Goal: Information Seeking & Learning: Learn about a topic

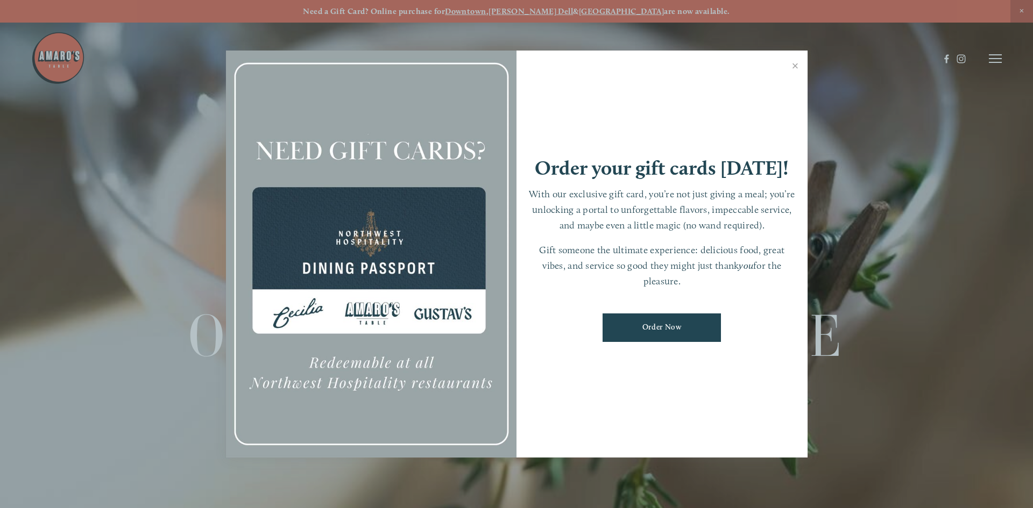
click at [63, 67] on div at bounding box center [516, 254] width 1033 height 508
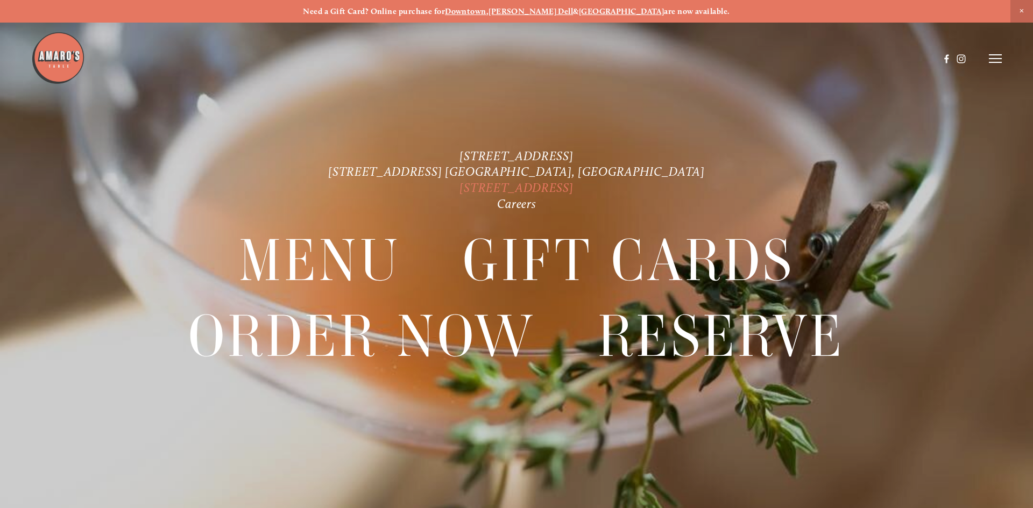
click at [571, 189] on link "[STREET_ADDRESS]" at bounding box center [516, 188] width 114 height 15
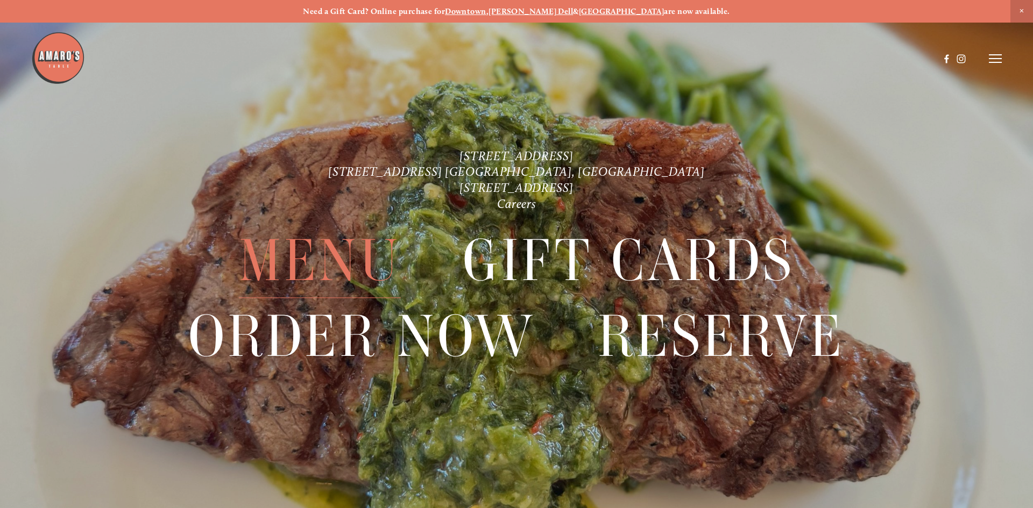
click at [319, 256] on span "Menu" at bounding box center [320, 261] width 162 height 75
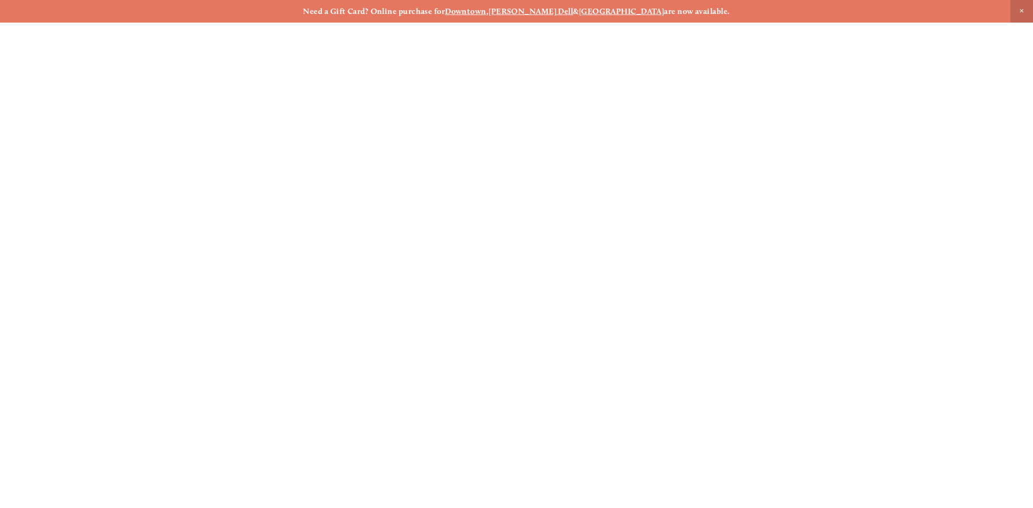
click at [319, 256] on span "Menu" at bounding box center [320, 261] width 162 height 75
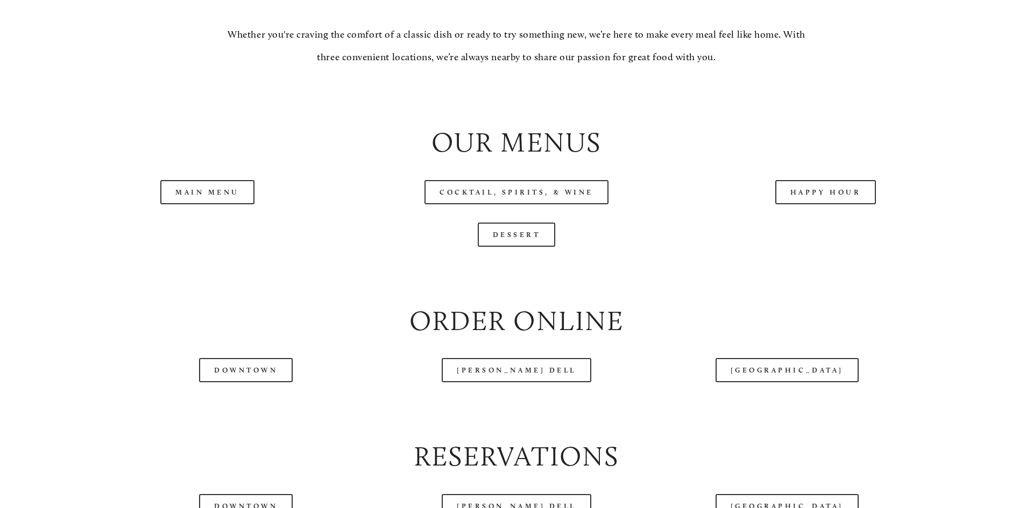
scroll to position [1164, 0]
click at [202, 202] on link "Main Menu" at bounding box center [207, 190] width 94 height 24
click at [806, 202] on link "Happy Hour" at bounding box center [825, 190] width 101 height 24
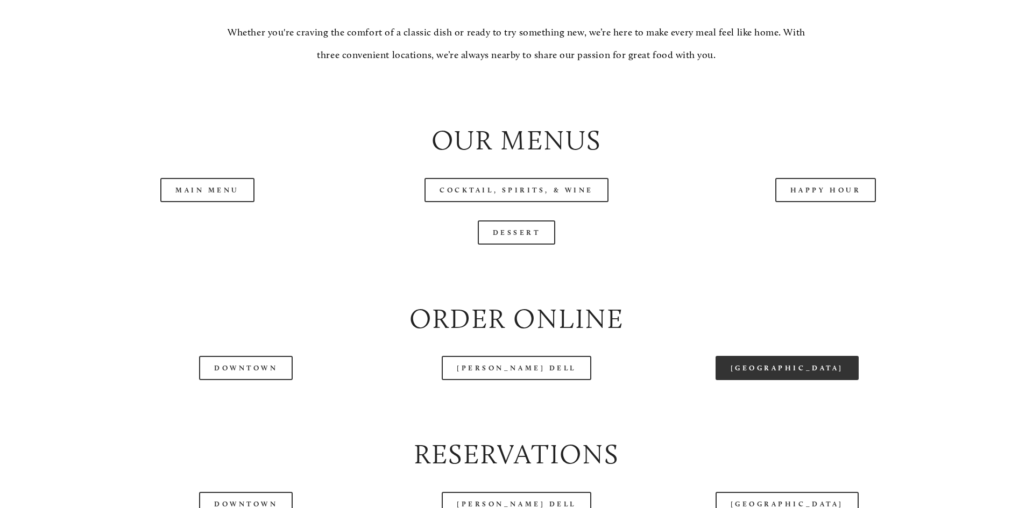
click at [817, 380] on link "[GEOGRAPHIC_DATA]" at bounding box center [786, 368] width 143 height 24
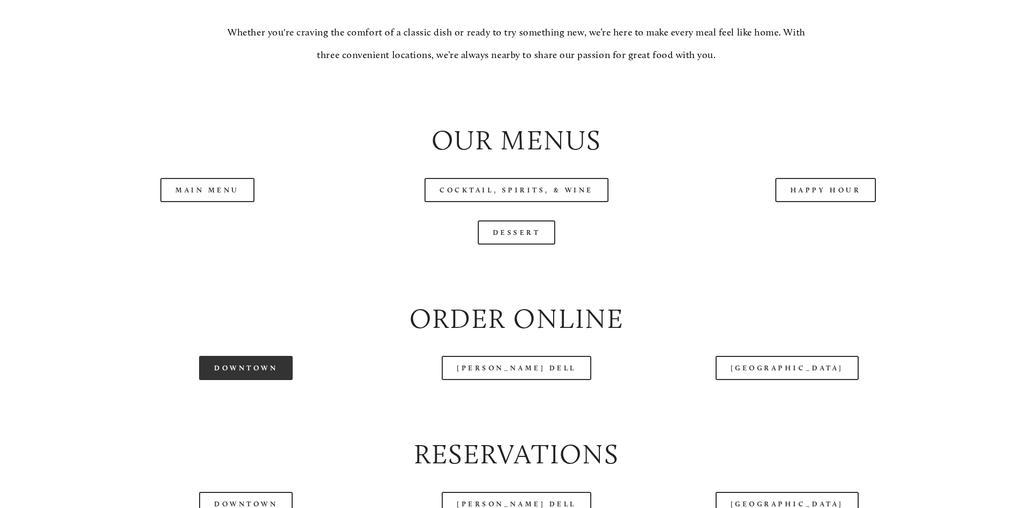
click at [251, 380] on link "Downtown" at bounding box center [246, 368] width 94 height 24
